Goal: Task Accomplishment & Management: Complete application form

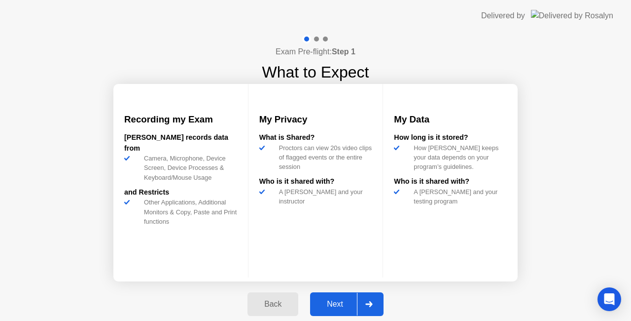
click at [344, 302] on div "Next" at bounding box center [335, 303] width 44 height 9
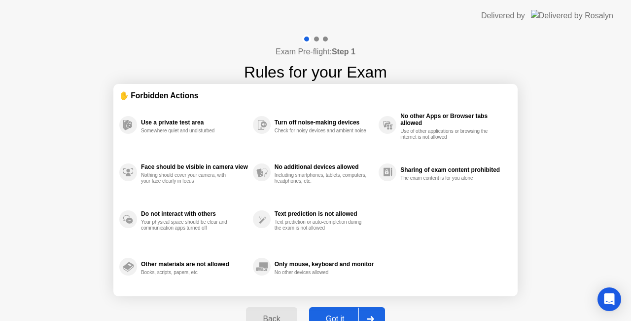
click at [341, 314] on div "Got it" at bounding box center [335, 318] width 46 height 9
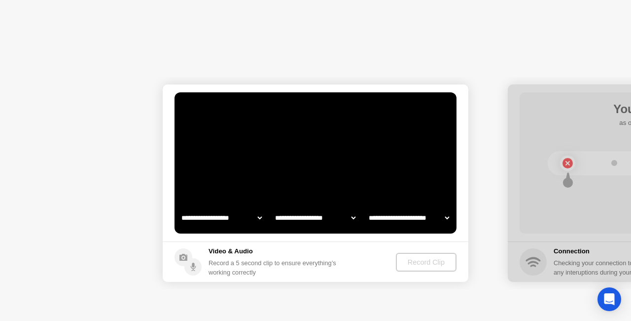
select select "**********"
select select "*******"
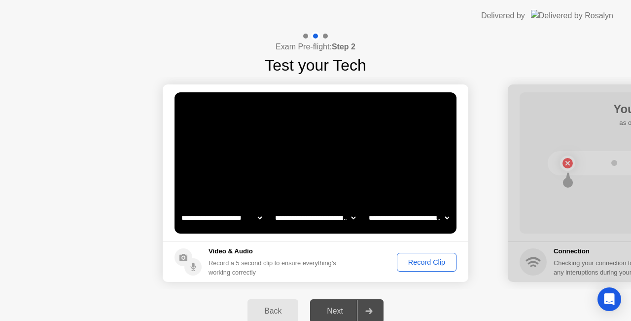
click at [427, 267] on button "Record Clip" at bounding box center [427, 261] width 60 height 19
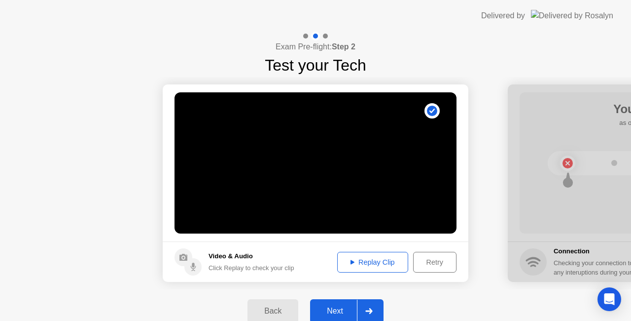
click at [364, 303] on div at bounding box center [369, 310] width 24 height 23
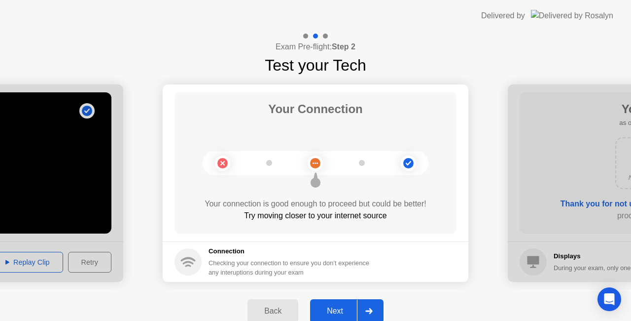
click at [331, 307] on div "Next" at bounding box center [335, 310] width 44 height 9
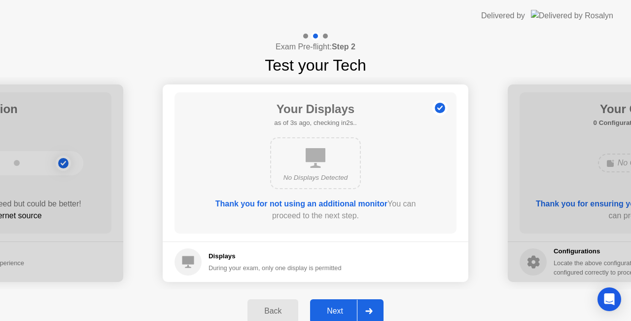
click at [331, 307] on div "Next" at bounding box center [335, 310] width 44 height 9
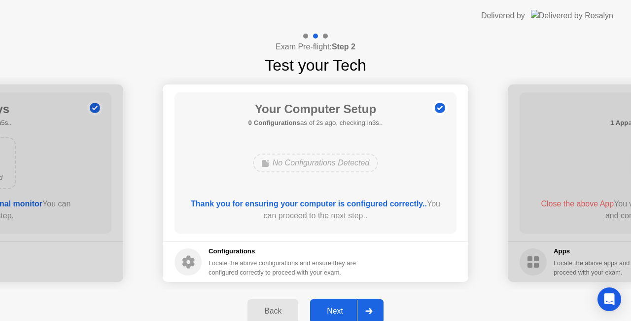
click at [331, 307] on div "Next" at bounding box center [335, 310] width 44 height 9
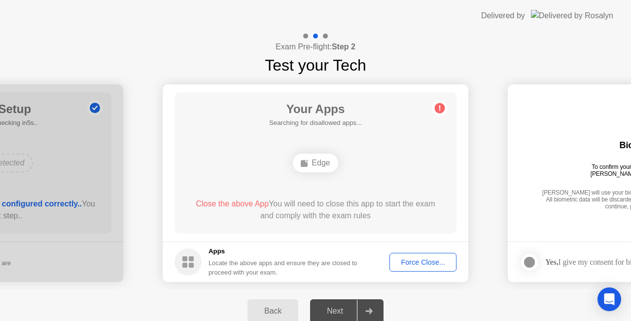
click at [424, 268] on button "Force Close..." at bounding box center [423, 261] width 67 height 19
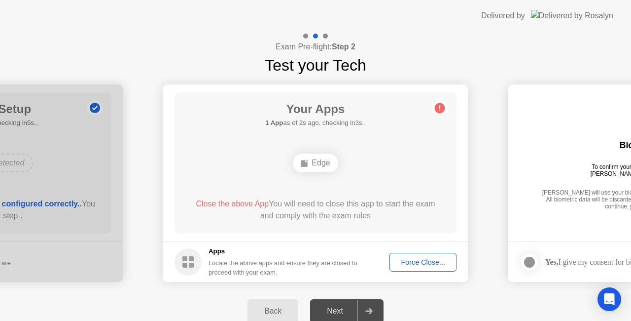
click at [410, 262] on div "Force Close..." at bounding box center [423, 262] width 60 height 8
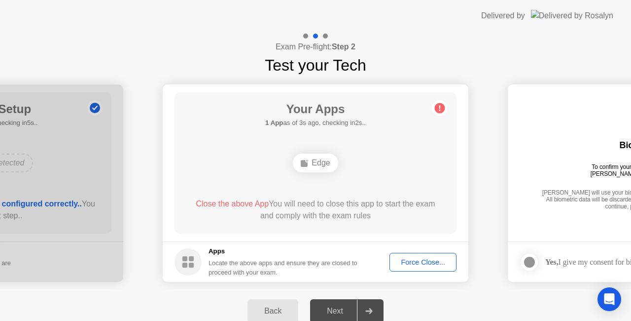
click at [416, 268] on button "Force Close..." at bounding box center [423, 261] width 67 height 19
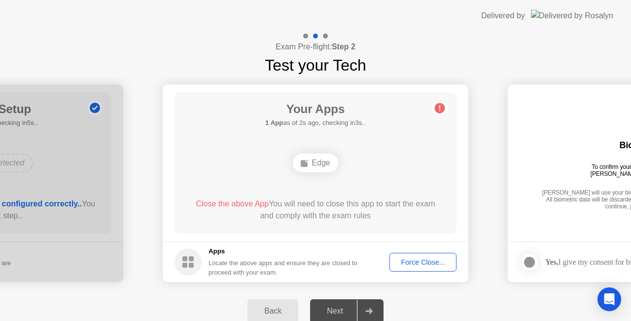
click at [432, 260] on div "Force Close..." at bounding box center [423, 262] width 60 height 8
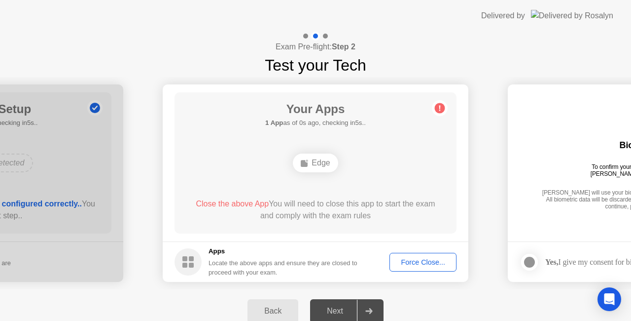
click at [407, 262] on div "Force Close..." at bounding box center [423, 262] width 60 height 8
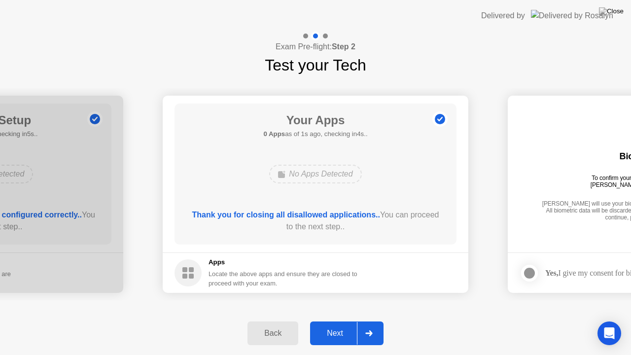
click at [336, 320] on button "Next" at bounding box center [346, 334] width 73 height 24
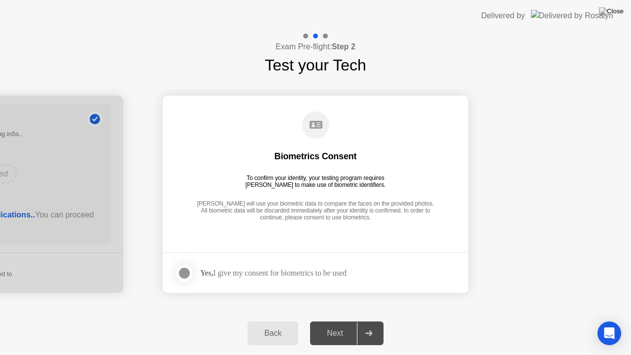
click at [181, 272] on div at bounding box center [185, 273] width 12 height 12
click at [340, 320] on div "Next" at bounding box center [335, 333] width 44 height 9
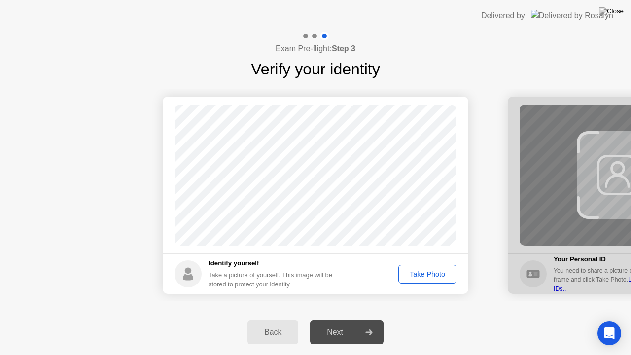
click at [340, 320] on div "Next" at bounding box center [335, 332] width 44 height 9
click at [428, 272] on div "Take Photo" at bounding box center [427, 274] width 51 height 8
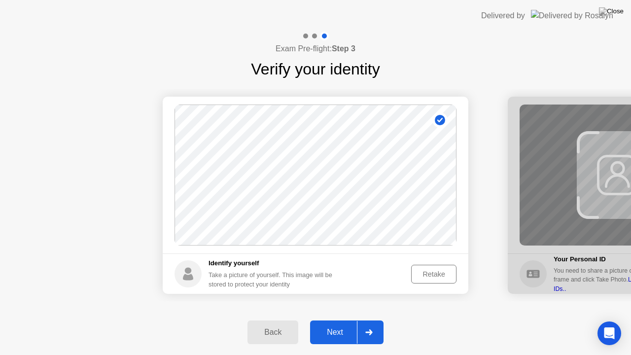
click at [349, 320] on div "Next" at bounding box center [335, 332] width 44 height 9
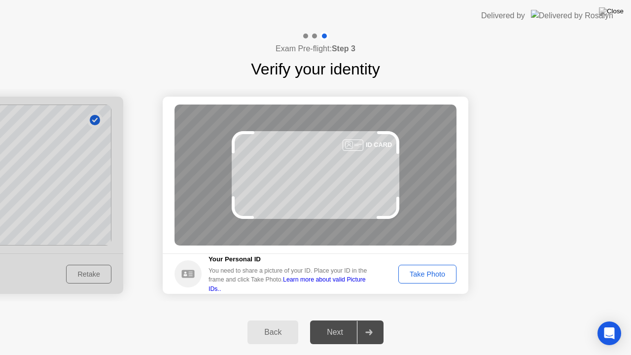
click at [349, 320] on div "Next" at bounding box center [335, 332] width 44 height 9
click at [419, 277] on div "Take Photo" at bounding box center [427, 274] width 51 height 8
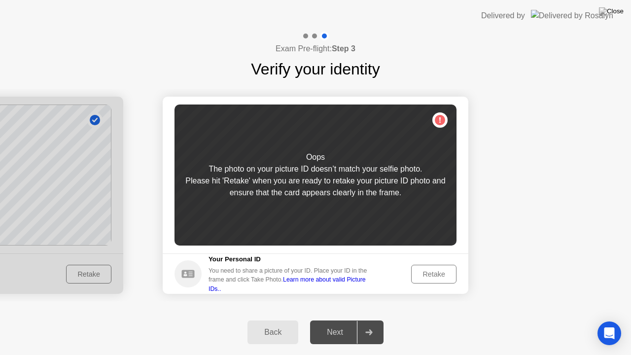
click at [419, 277] on div "Retake" at bounding box center [434, 274] width 38 height 8
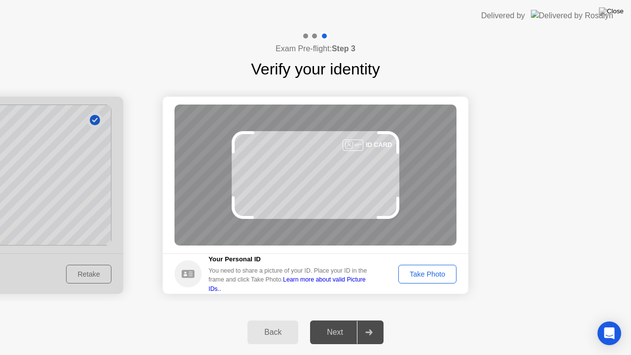
click at [419, 277] on div "Take Photo" at bounding box center [427, 274] width 51 height 8
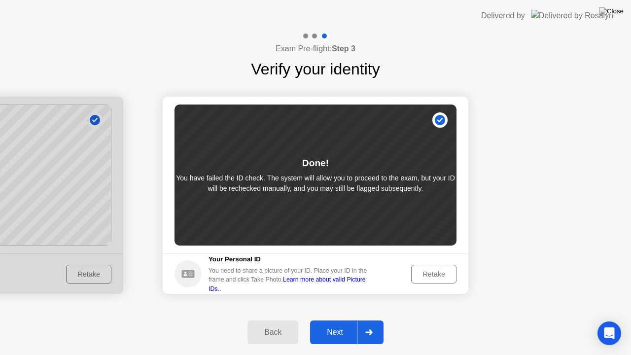
click at [348, 320] on div "Next" at bounding box center [335, 332] width 44 height 9
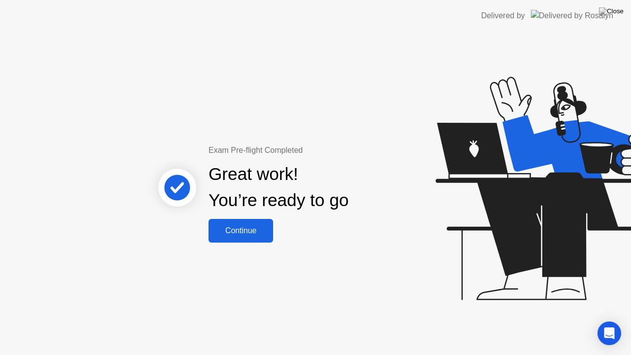
click at [249, 237] on button "Continue" at bounding box center [241, 231] width 65 height 24
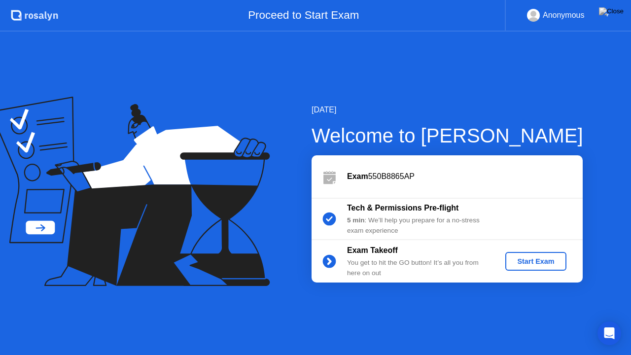
click at [524, 258] on div "Start Exam" at bounding box center [535, 261] width 53 height 8
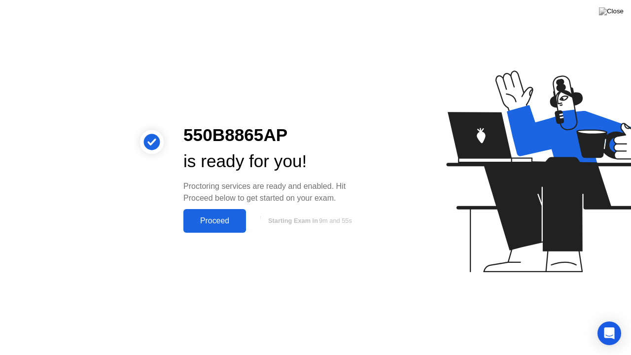
click at [224, 217] on div "Proceed" at bounding box center [214, 220] width 57 height 9
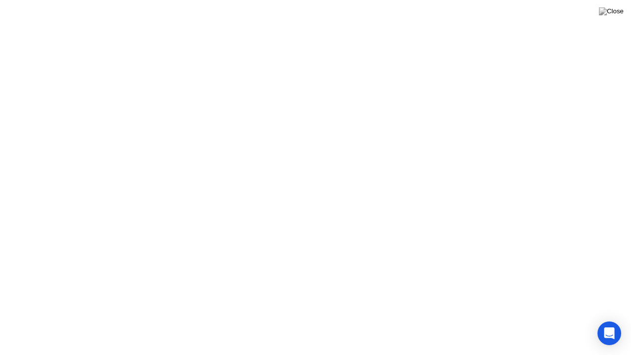
drag, startPoint x: 359, startPoint y: 275, endPoint x: 358, endPoint y: 268, distance: 6.6
click div "Heads up! A [PERSON_NAME] reviewed a flagged event in your session and wants to…"
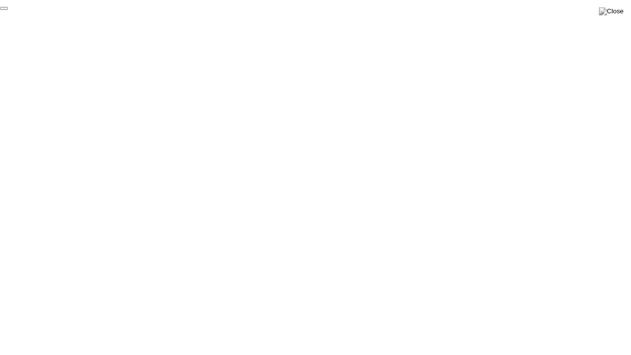
click div "End Proctoring Session"
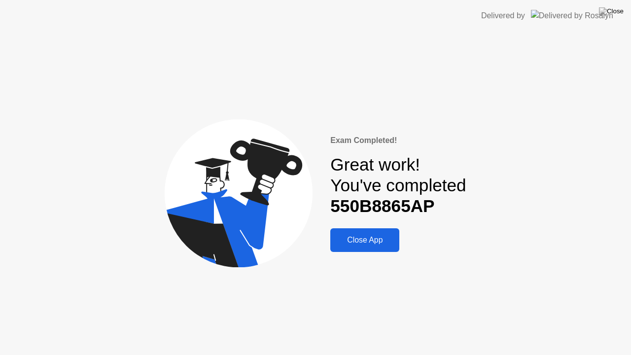
click at [382, 243] on div "Close App" at bounding box center [364, 240] width 63 height 9
